Goal: Task Accomplishment & Management: Complete application form

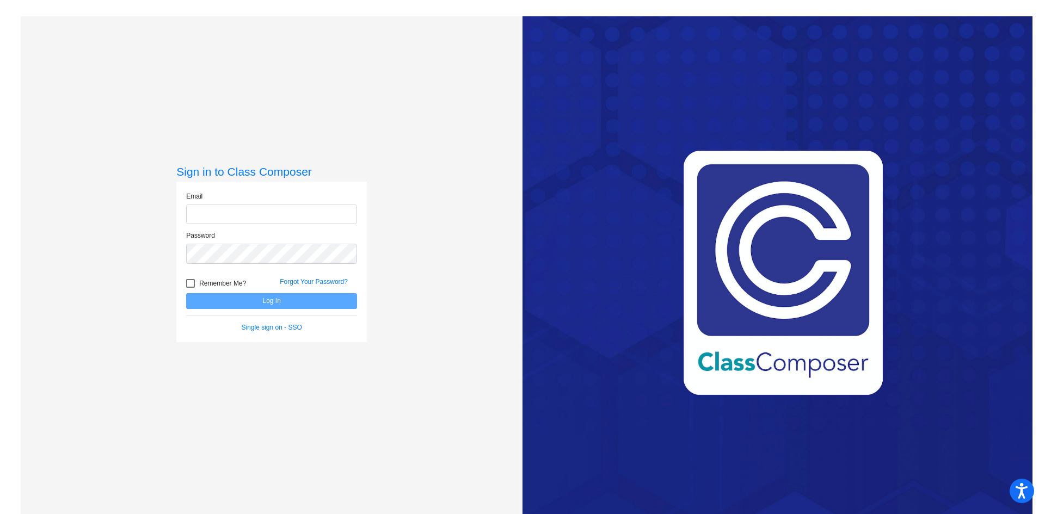
type input "[EMAIL_ADDRESS][PERSON_NAME][DOMAIN_NAME]"
click at [256, 302] on button "Log In" at bounding box center [271, 301] width 171 height 16
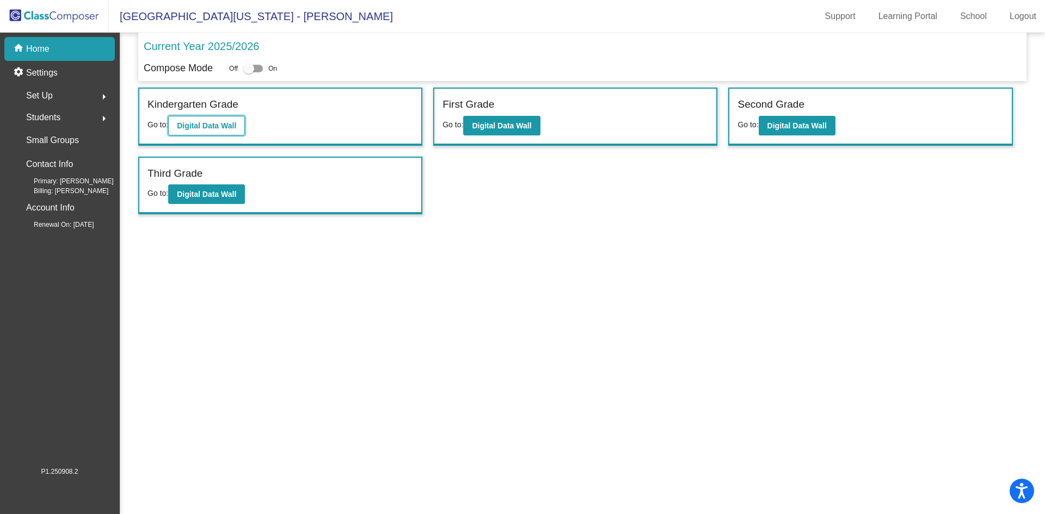
click at [212, 132] on button "Digital Data Wall" at bounding box center [206, 126] width 77 height 20
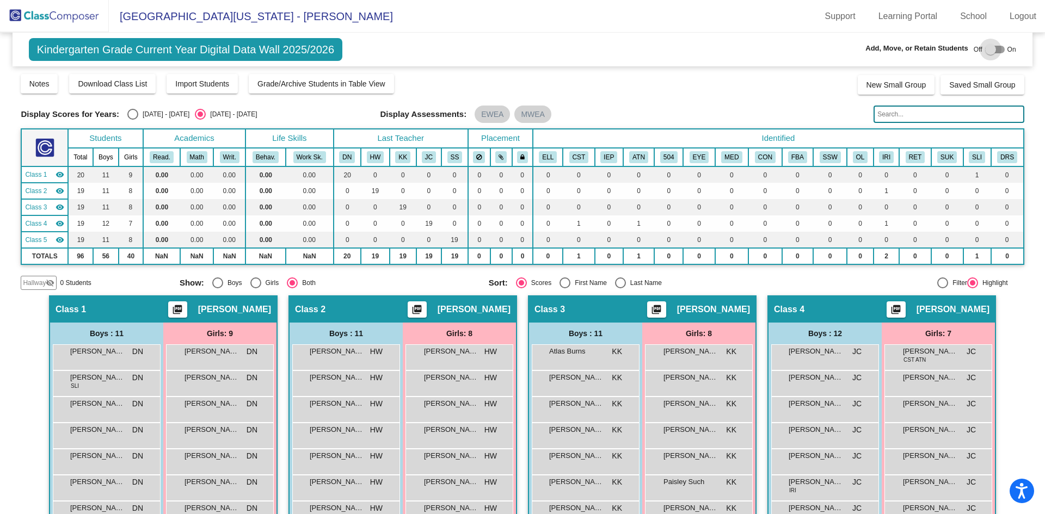
click at [987, 51] on div at bounding box center [990, 49] width 11 height 11
checkbox input "true"
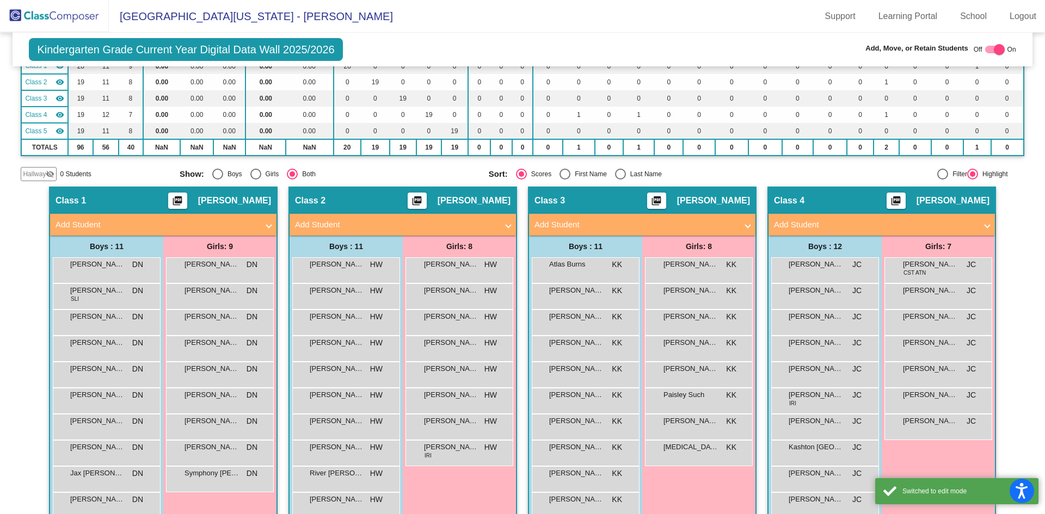
scroll to position [163, 0]
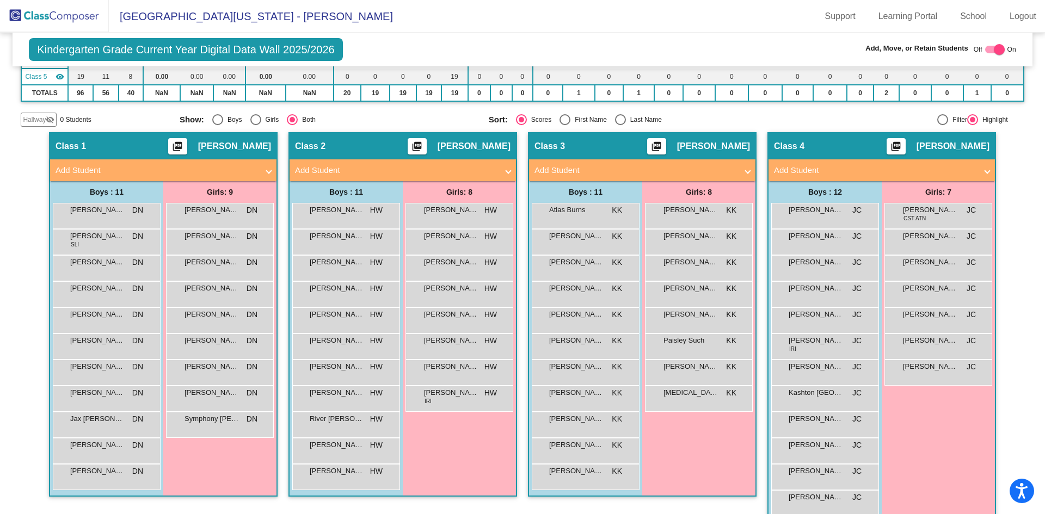
click at [903, 171] on mat-panel-title "Add Student" at bounding box center [875, 170] width 203 height 13
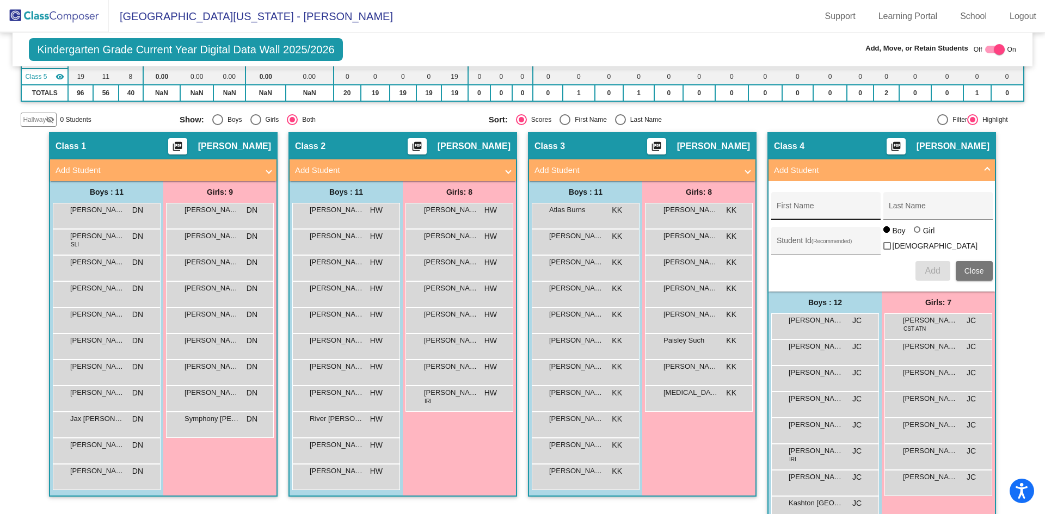
click at [826, 206] on input "First Name" at bounding box center [826, 210] width 98 height 9
type input "[PERSON_NAME]"
click at [805, 236] on div "Student Id (Recommended)" at bounding box center [826, 243] width 98 height 22
type input "3810191"
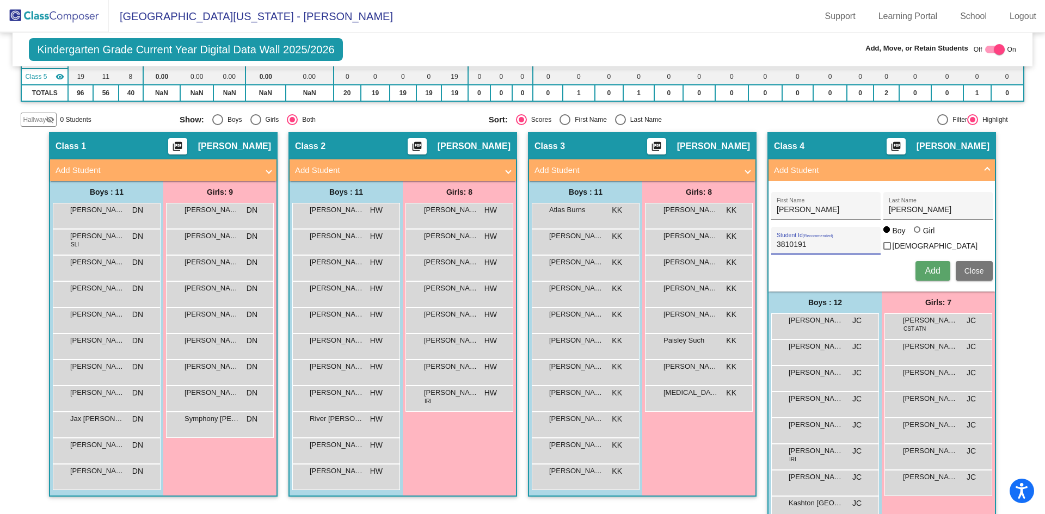
click at [925, 267] on span "Add" at bounding box center [932, 270] width 15 height 9
click at [790, 49] on div "Add, Move, or Retain Students Off On" at bounding box center [868, 50] width 296 height 14
click at [994, 47] on div at bounding box center [999, 49] width 11 height 11
checkbox input "false"
